Goal: Task Accomplishment & Management: Manage account settings

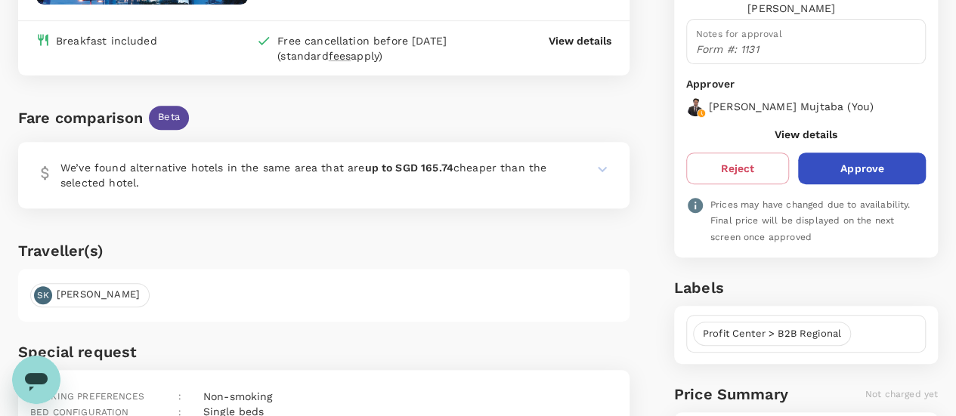
scroll to position [261, 0]
drag, startPoint x: 953, startPoint y: 136, endPoint x: 966, endPoint y: 66, distance: 71.4
click at [956, 66] on html "You have a request from Azizi Ratna Yulis Mohd Zin . View here You have a reque…" at bounding box center [478, 244] width 956 height 1011
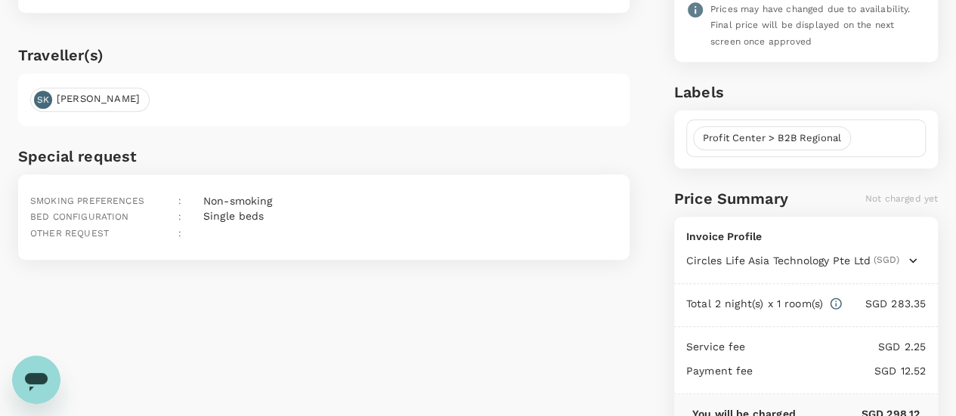
scroll to position [556, 0]
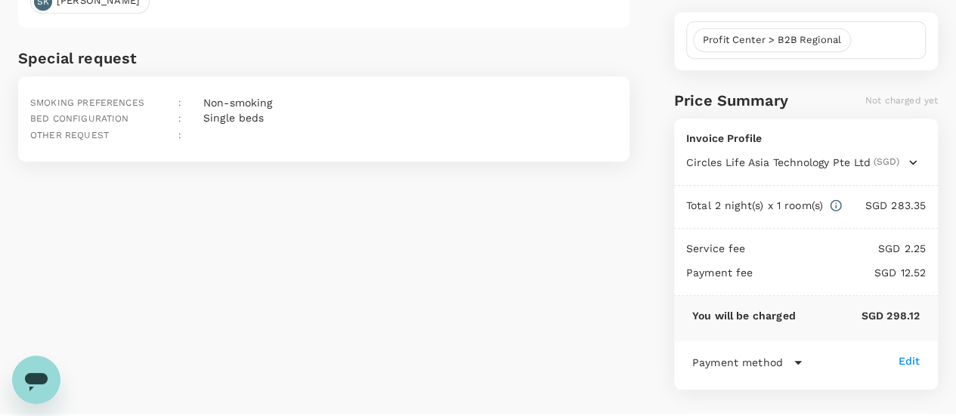
click at [908, 155] on icon "button" at bounding box center [912, 162] width 15 height 15
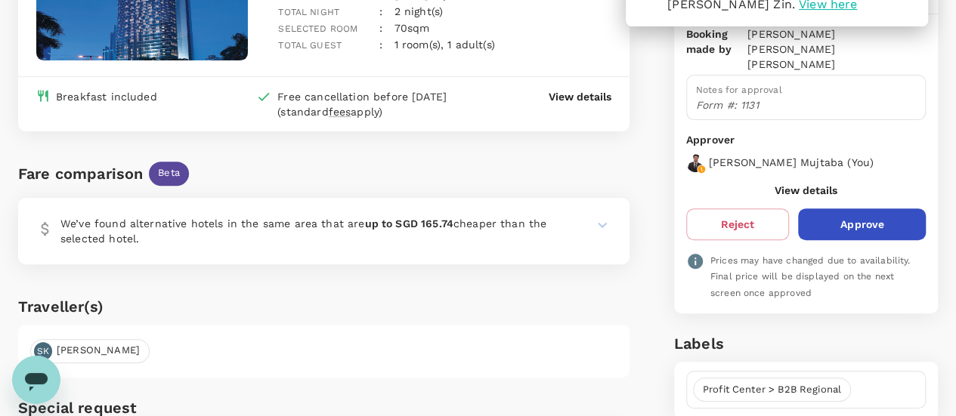
scroll to position [125, 0]
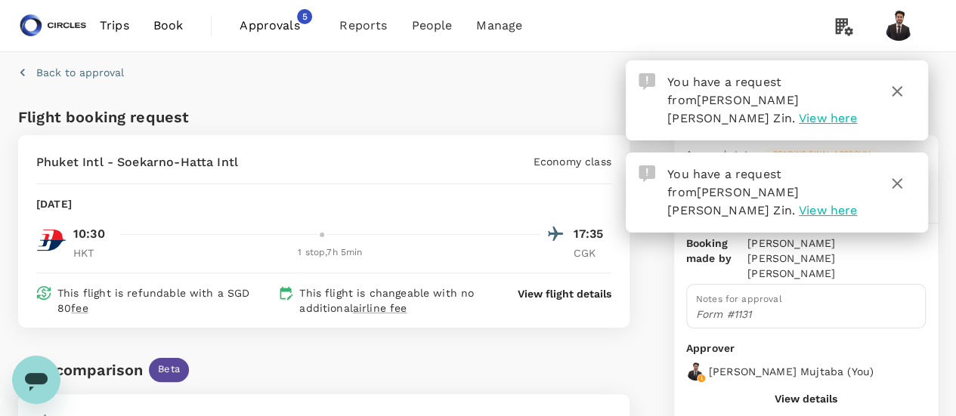
drag, startPoint x: 953, startPoint y: 53, endPoint x: 956, endPoint y: 87, distance: 34.1
click at [592, 294] on p "View flight details" at bounding box center [564, 293] width 94 height 15
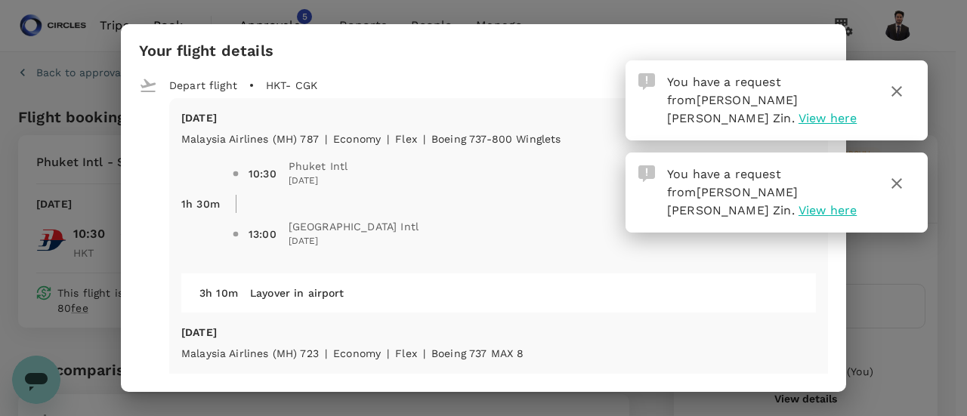
click at [902, 88] on icon "button" at bounding box center [897, 91] width 18 height 18
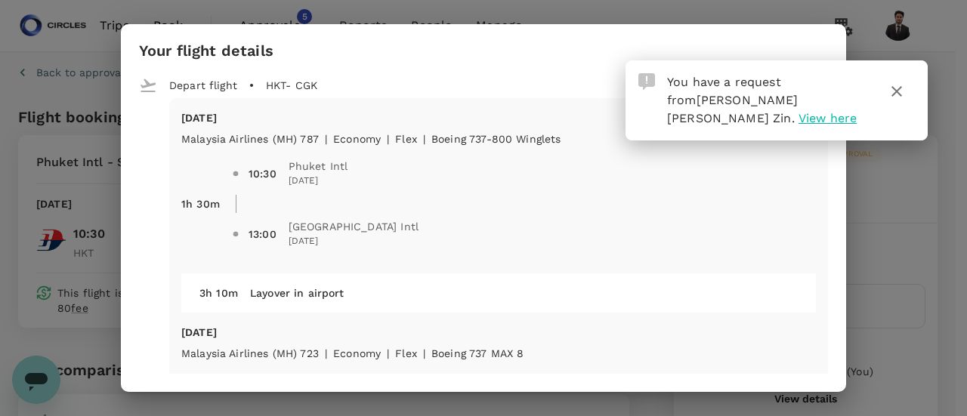
click at [896, 75] on button "button" at bounding box center [897, 91] width 36 height 36
click at [897, 94] on icon "button" at bounding box center [897, 91] width 18 height 18
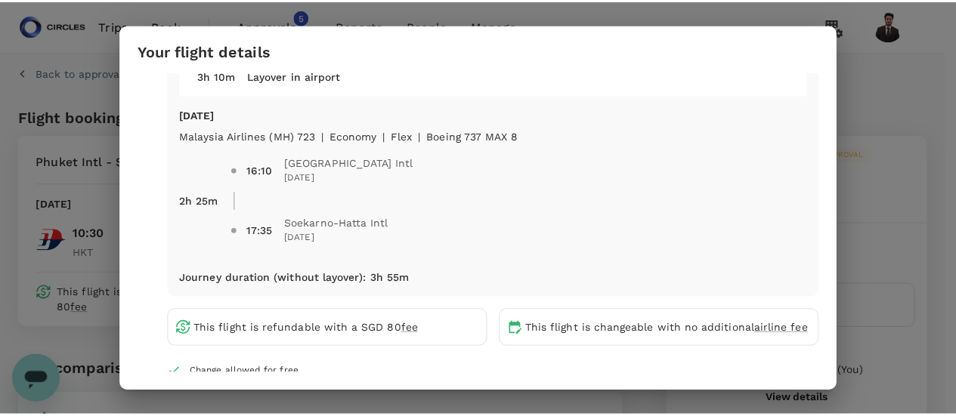
scroll to position [228, 0]
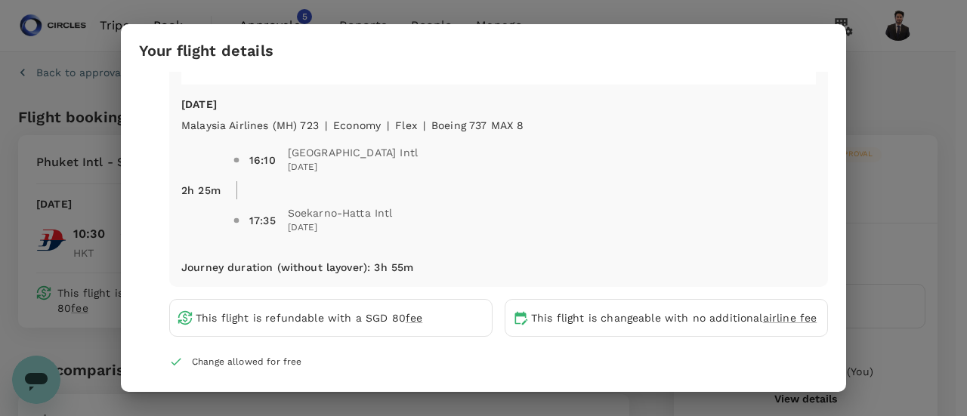
drag, startPoint x: 851, startPoint y: 184, endPoint x: 851, endPoint y: 212, distance: 28.0
click at [851, 212] on div "Your flight details Depart flight HKT - CGK [DATE] Malaysia Airlines (MH) 787 |…" at bounding box center [483, 208] width 967 height 416
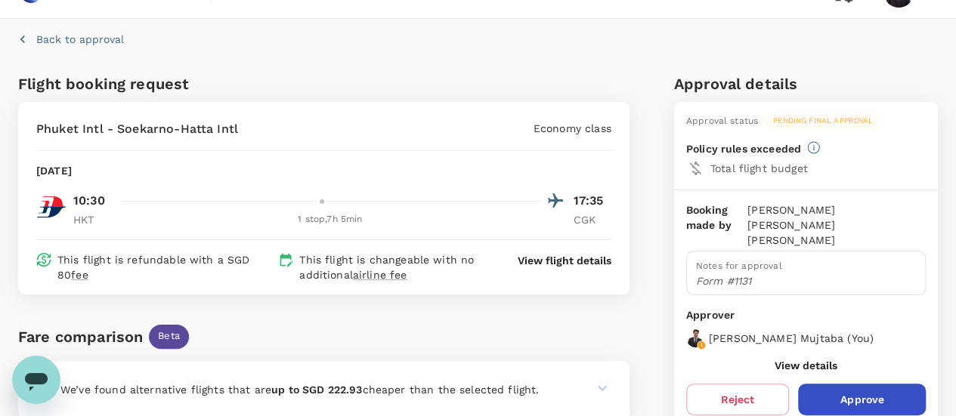
scroll to position [0, 0]
